Goal: Transaction & Acquisition: Purchase product/service

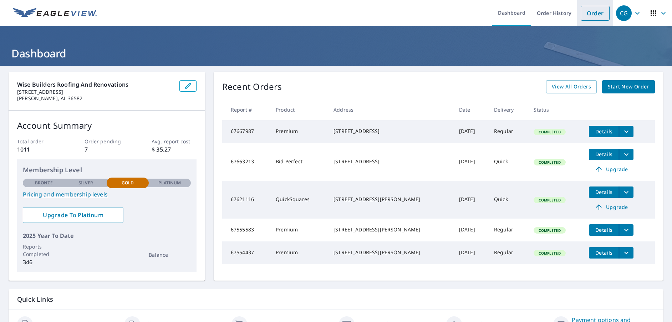
click at [590, 10] on link "Order" at bounding box center [595, 13] width 29 height 15
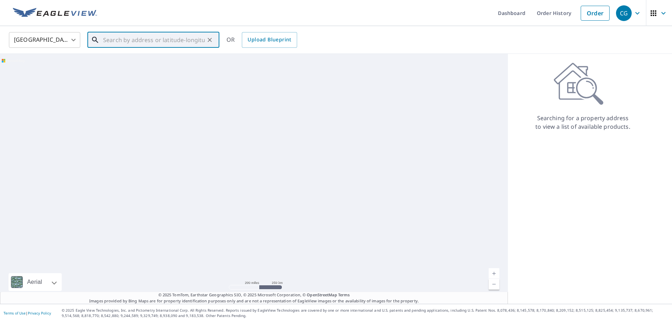
click at [135, 37] on input "text" at bounding box center [154, 40] width 102 height 20
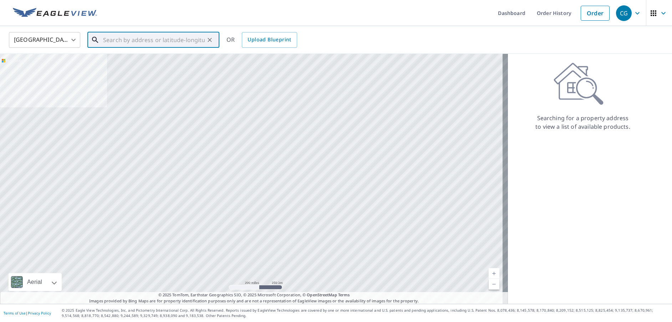
click at [130, 37] on input "text" at bounding box center [154, 40] width 102 height 20
paste input "[STREET_ADDRESS][PERSON_NAME]"
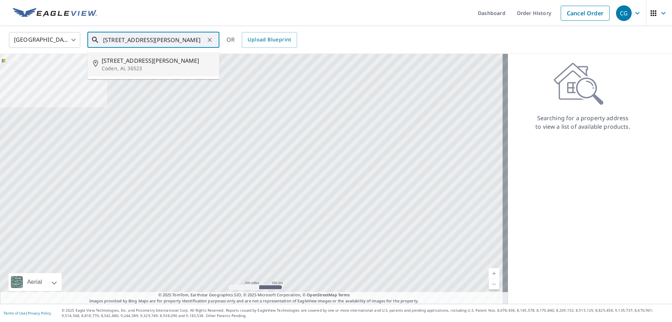
click at [151, 60] on span "[STREET_ADDRESS][PERSON_NAME]" at bounding box center [158, 60] width 112 height 9
type input "[STREET_ADDRESS][PERSON_NAME]"
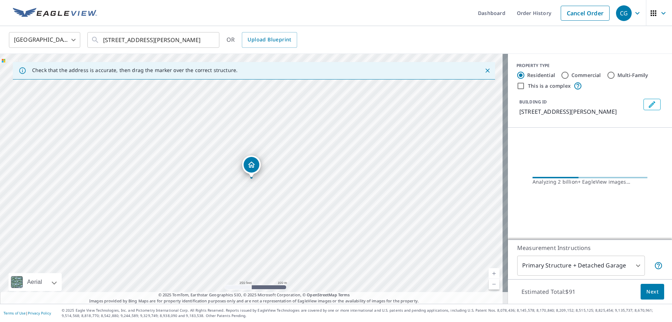
click at [563, 269] on body "CG CG Dashboard Order History Cancel Order CG [GEOGRAPHIC_DATA] US ​ [STREET_AD…" at bounding box center [336, 161] width 672 height 322
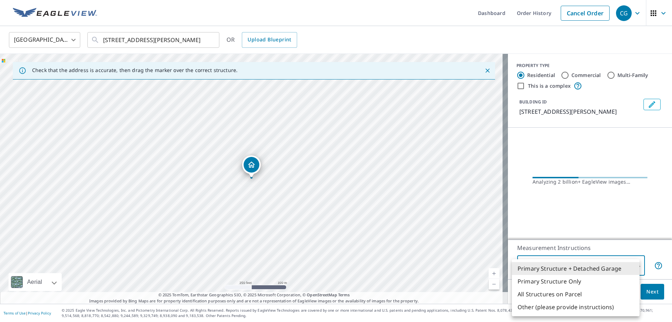
click at [563, 279] on li "Primary Structure Only" at bounding box center [576, 281] width 128 height 13
type input "2"
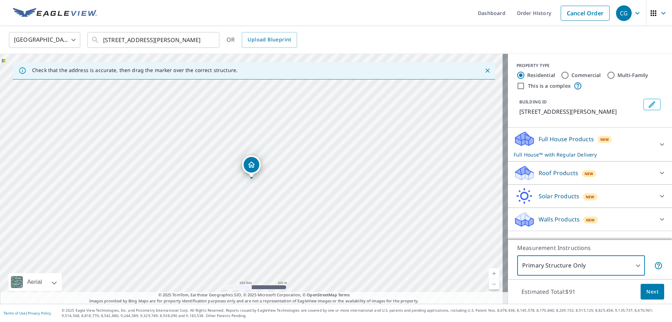
click at [542, 172] on p "Roof Products" at bounding box center [559, 173] width 40 height 9
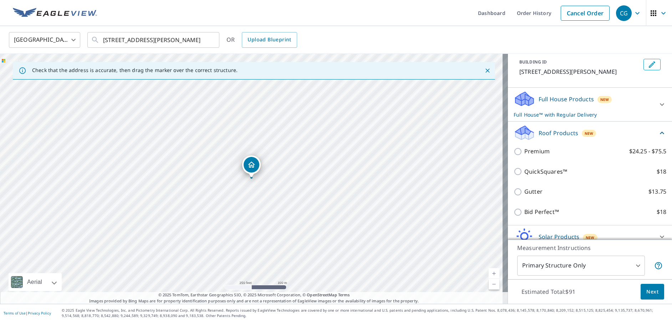
scroll to position [71, 0]
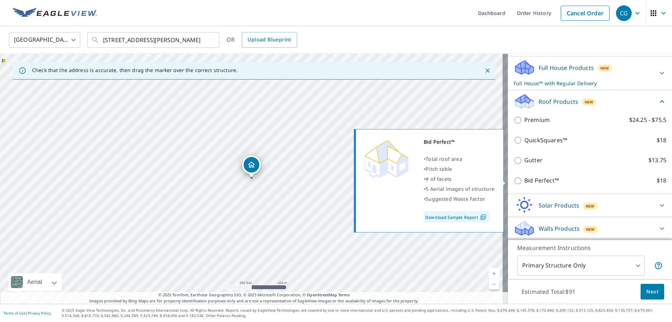
click at [514, 178] on input "Bid Perfect™ $18" at bounding box center [519, 181] width 11 height 9
checkbox input "true"
type input "1"
checkbox input "false"
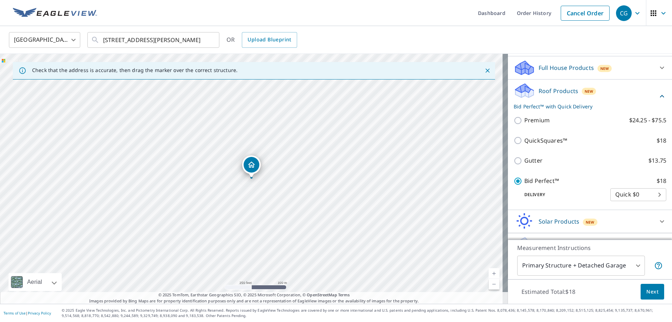
click at [650, 295] on span "Next" at bounding box center [652, 291] width 12 height 9
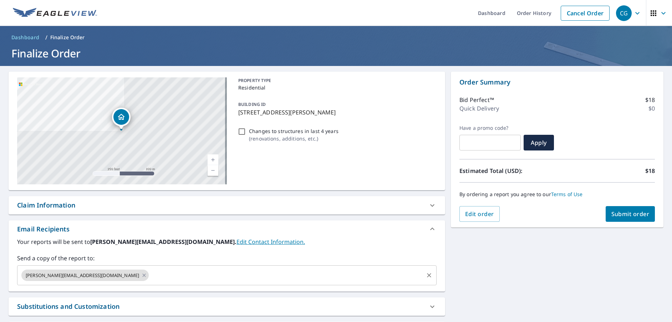
click at [150, 274] on input "text" at bounding box center [286, 276] width 273 height 14
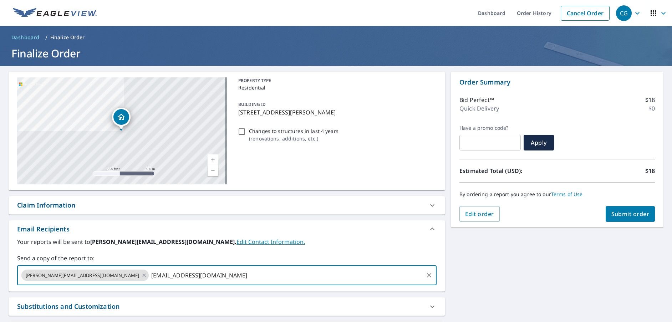
type input "[EMAIL_ADDRESS][DOMAIN_NAME]"
click at [623, 213] on span "Submit order" at bounding box center [630, 214] width 38 height 8
checkbox input "true"
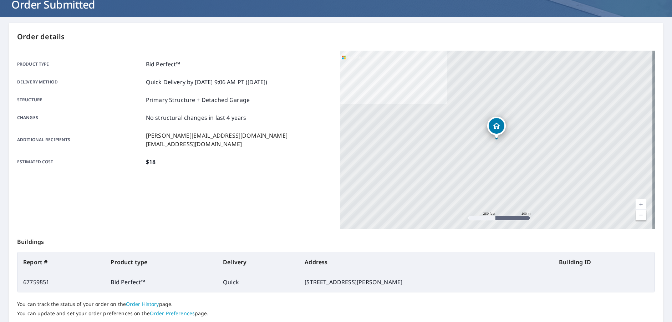
scroll to position [98, 0]
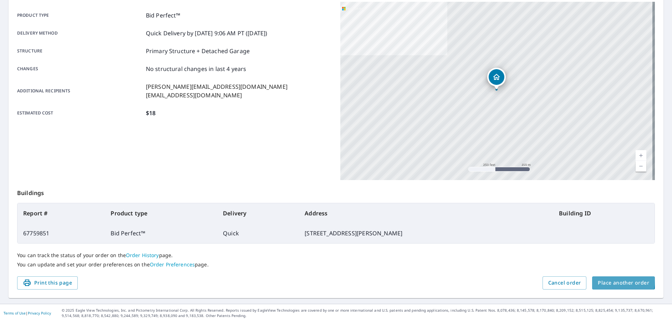
click at [602, 280] on span "Place another order" at bounding box center [623, 283] width 51 height 9
